Goal: Answer question/provide support

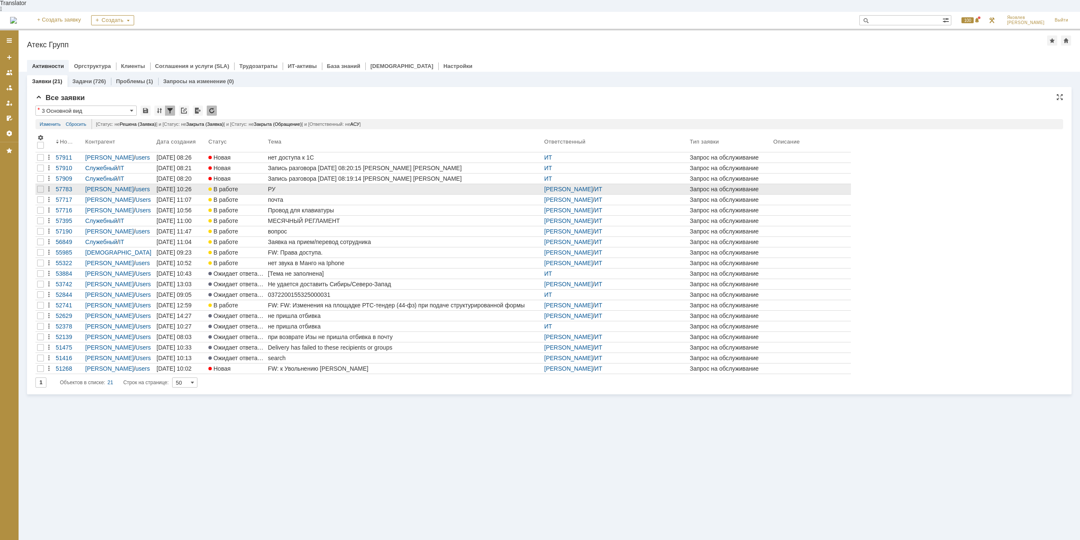
click at [282, 186] on div "РУ" at bounding box center [404, 189] width 273 height 7
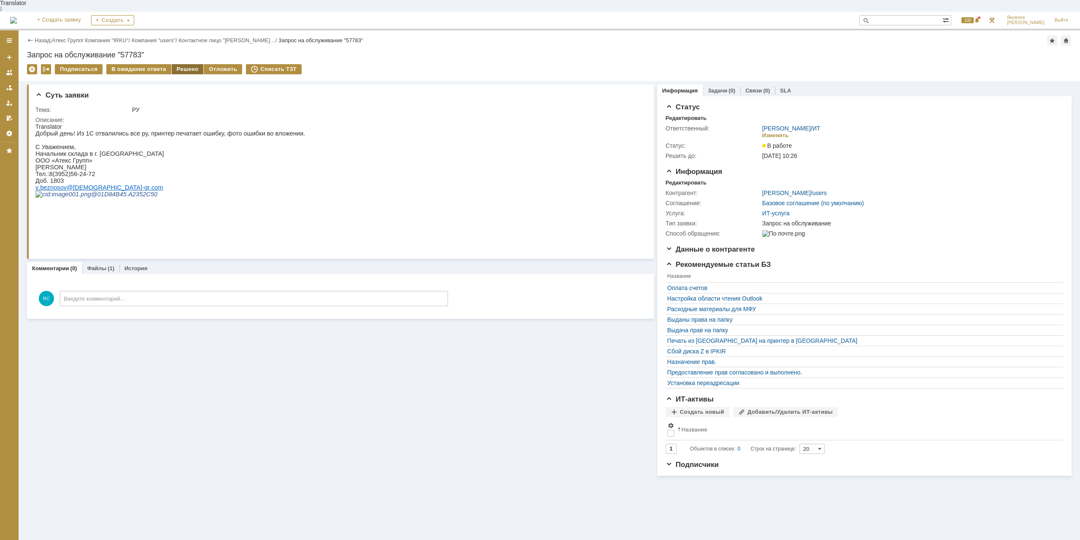
click at [194, 64] on div "Решено" at bounding box center [188, 69] width 32 height 10
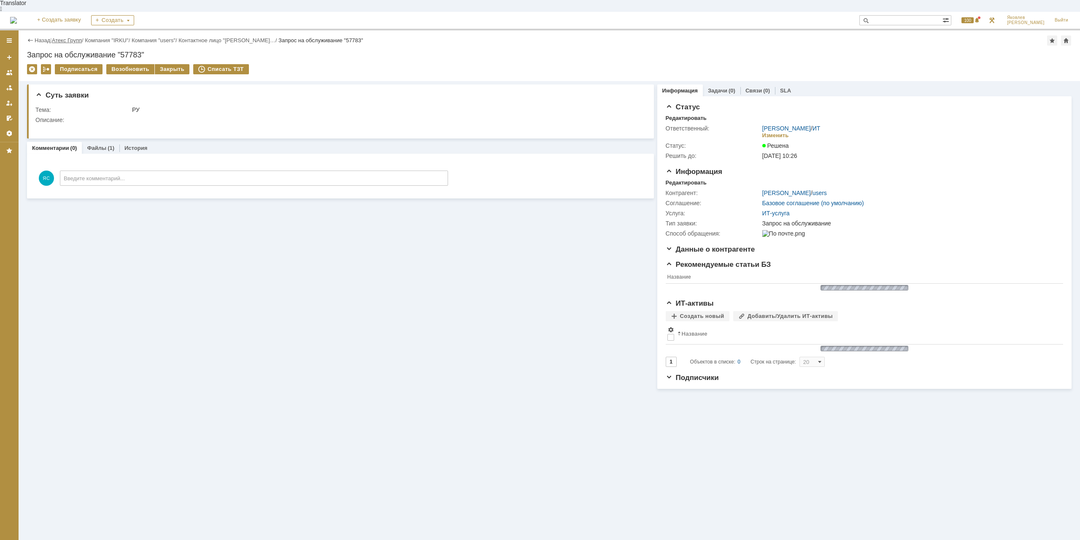
click at [70, 37] on link "Атекс Групп" at bounding box center [67, 40] width 30 height 6
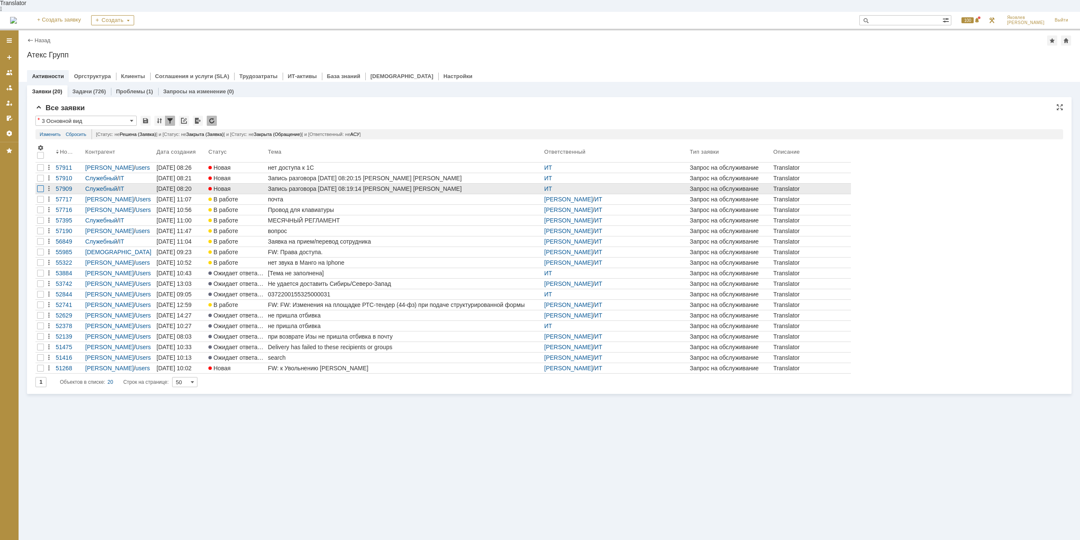
click at [42, 185] on div at bounding box center [40, 188] width 7 height 7
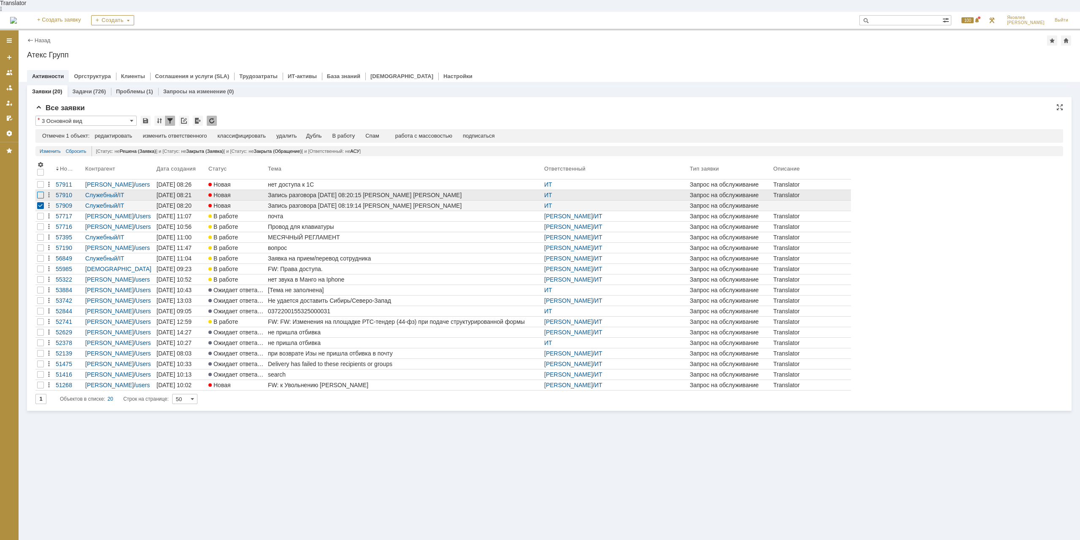
click at [37, 192] on div at bounding box center [40, 195] width 7 height 7
click at [362, 133] on div "Спам" at bounding box center [355, 136] width 14 height 7
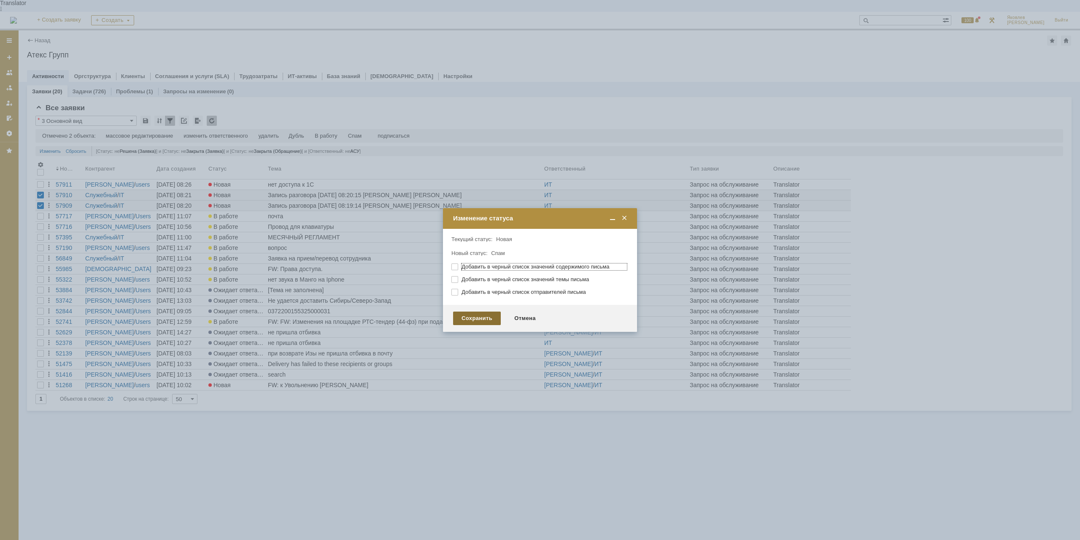
click at [471, 323] on div "Сохранить" at bounding box center [477, 318] width 48 height 14
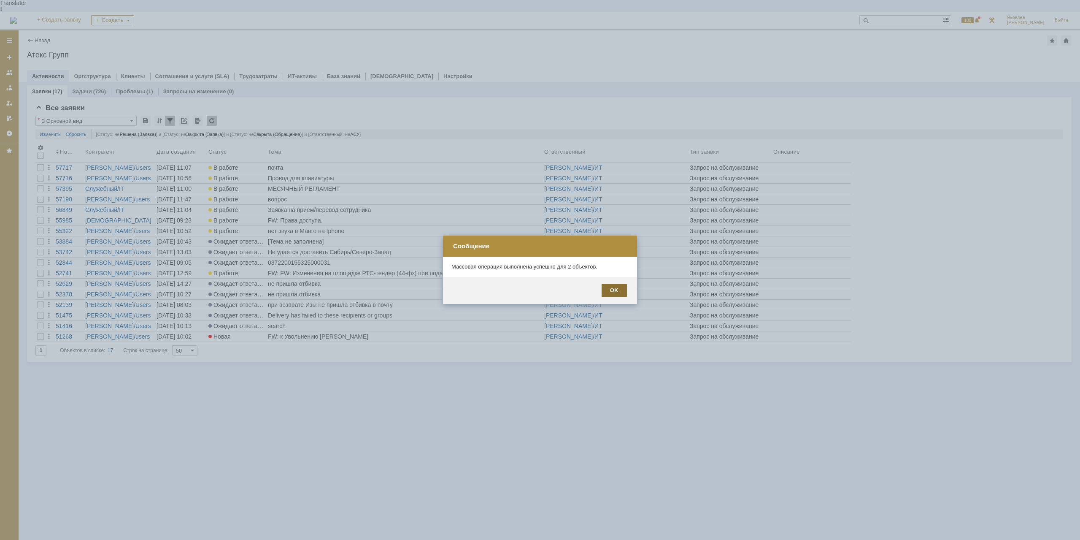
click at [623, 293] on div "OK" at bounding box center [614, 291] width 25 height 14
